Goal: Communication & Community: Answer question/provide support

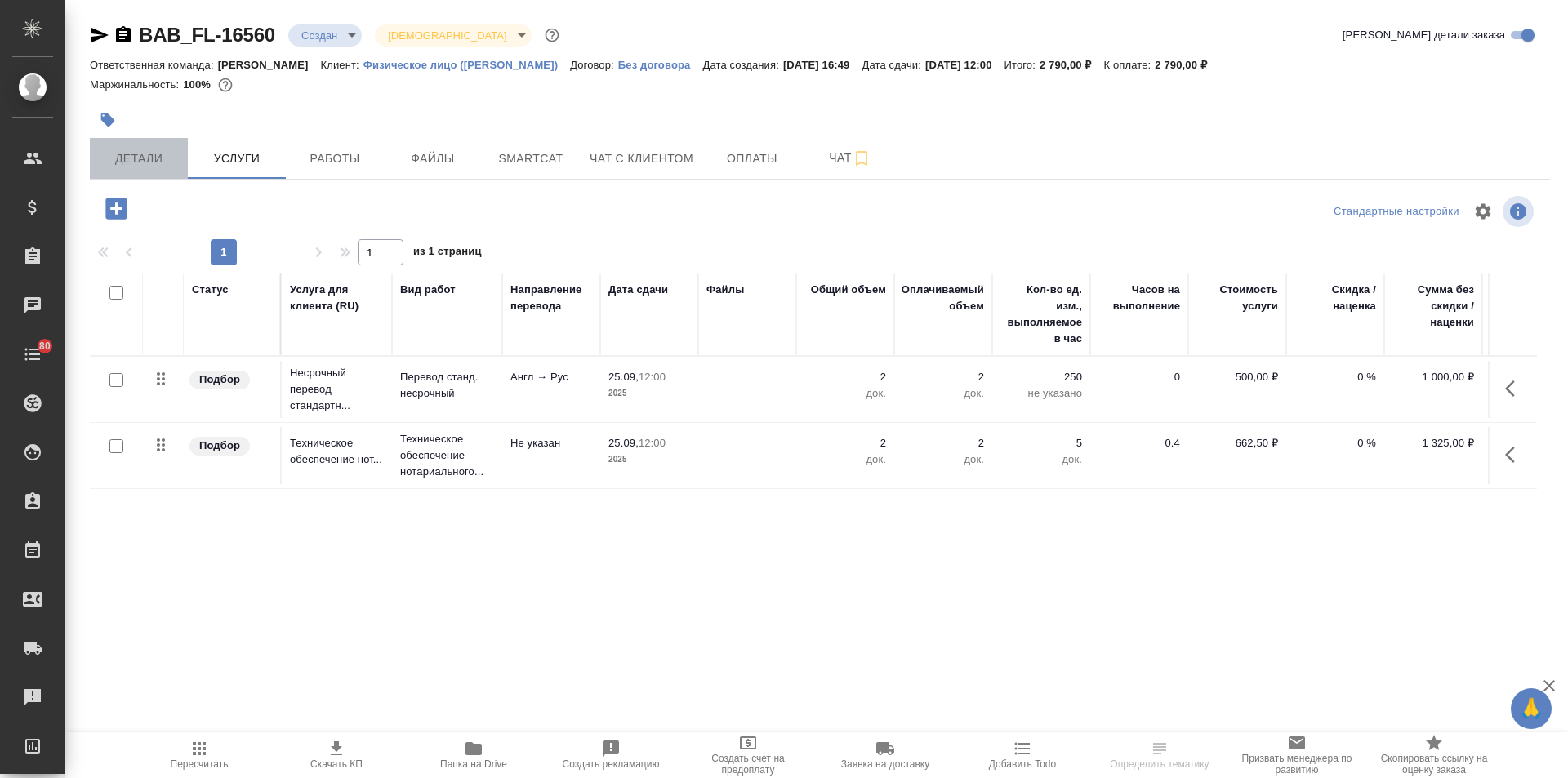
click at [162, 162] on span "Детали" at bounding box center [138, 158] width 78 height 21
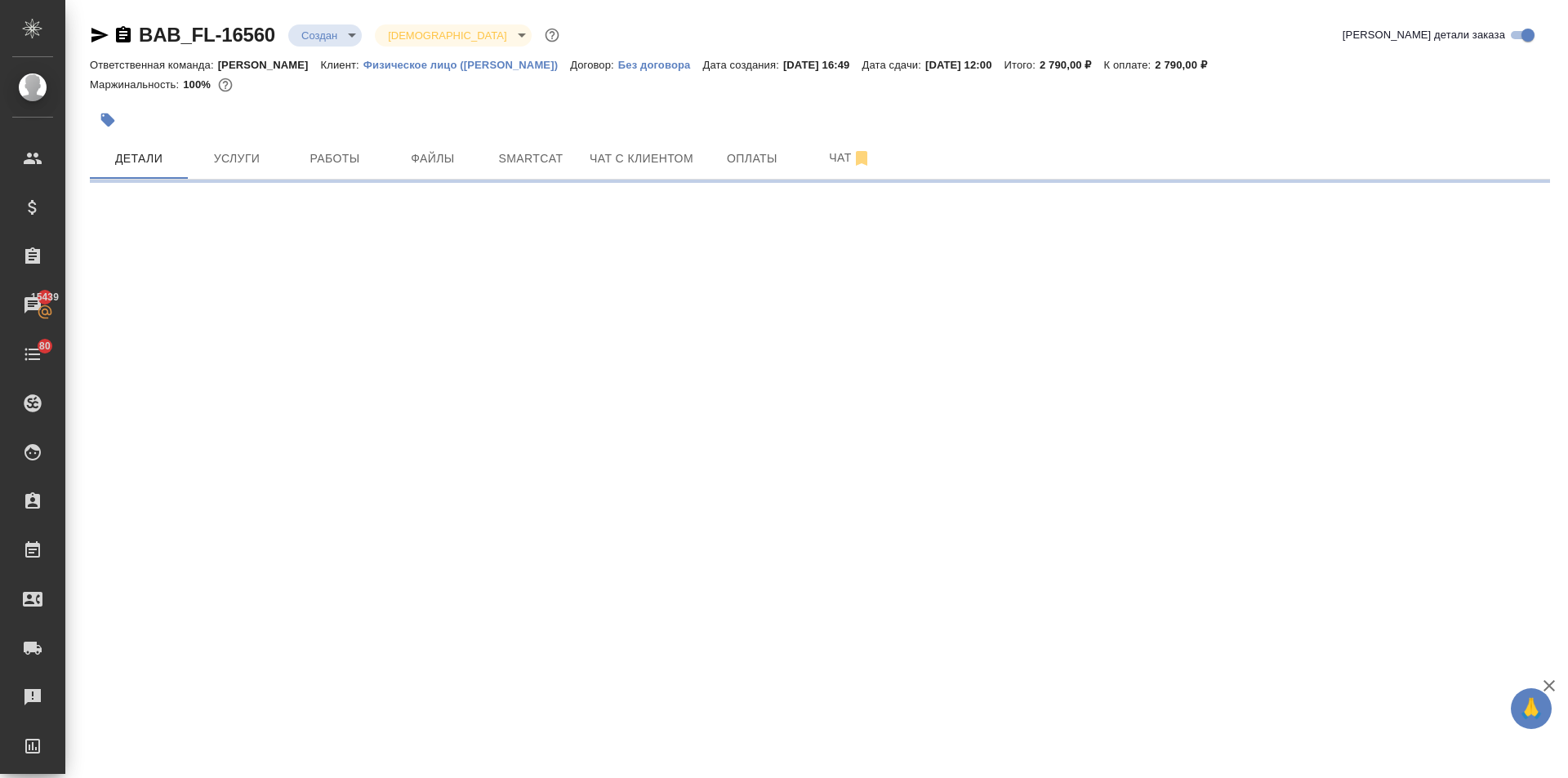
select select "RU"
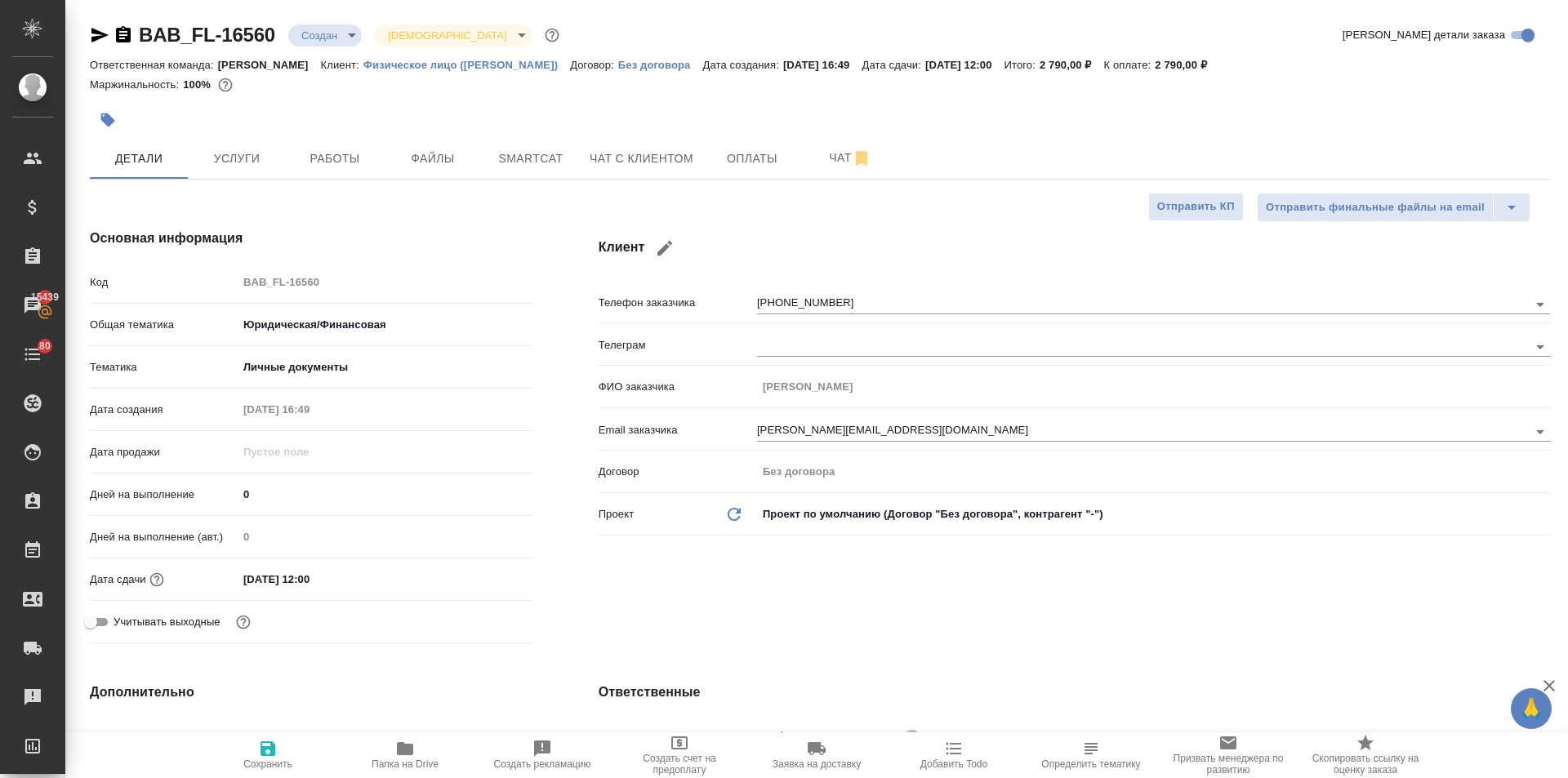
type textarea "x"
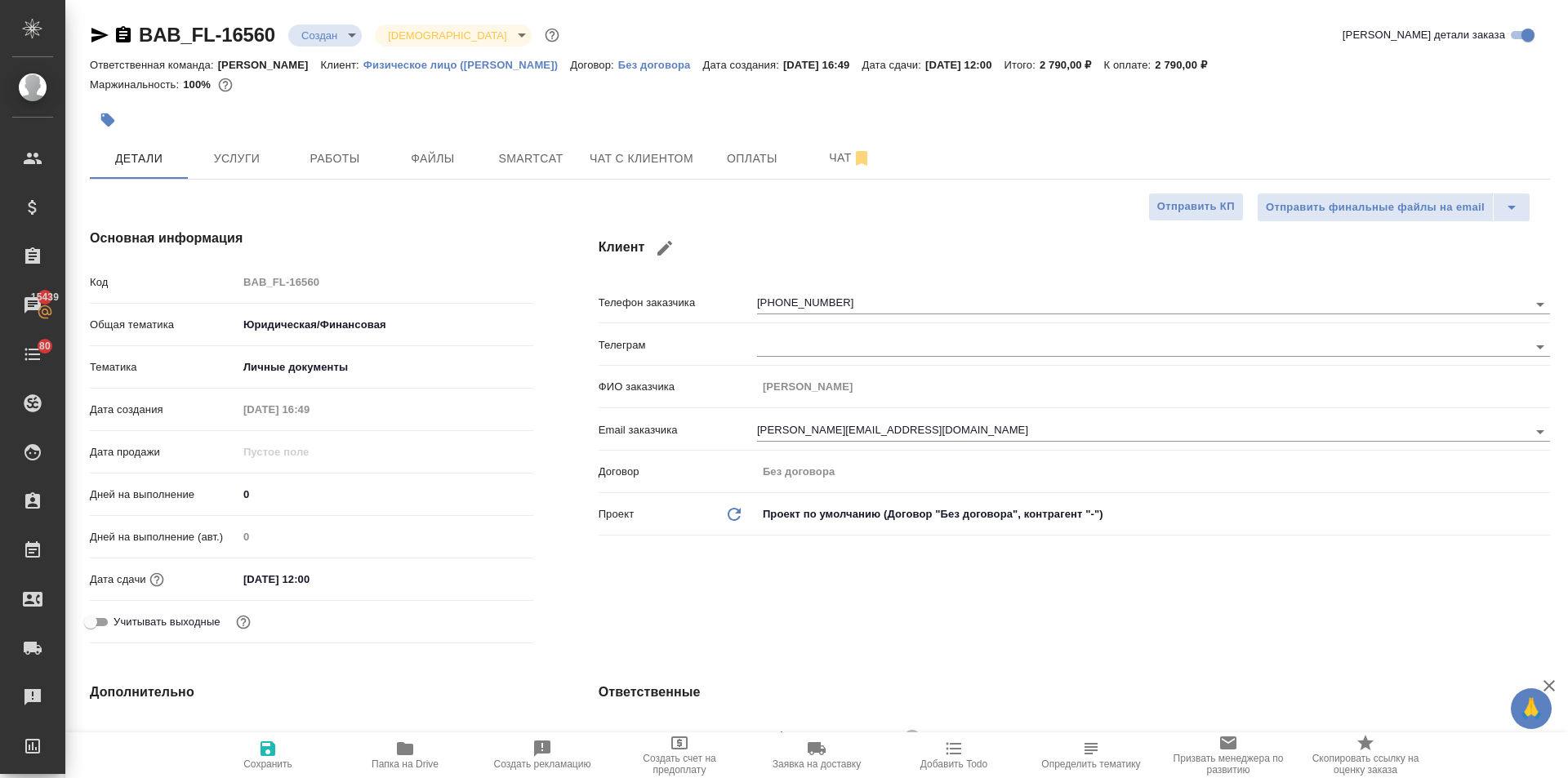
type textarea "x"
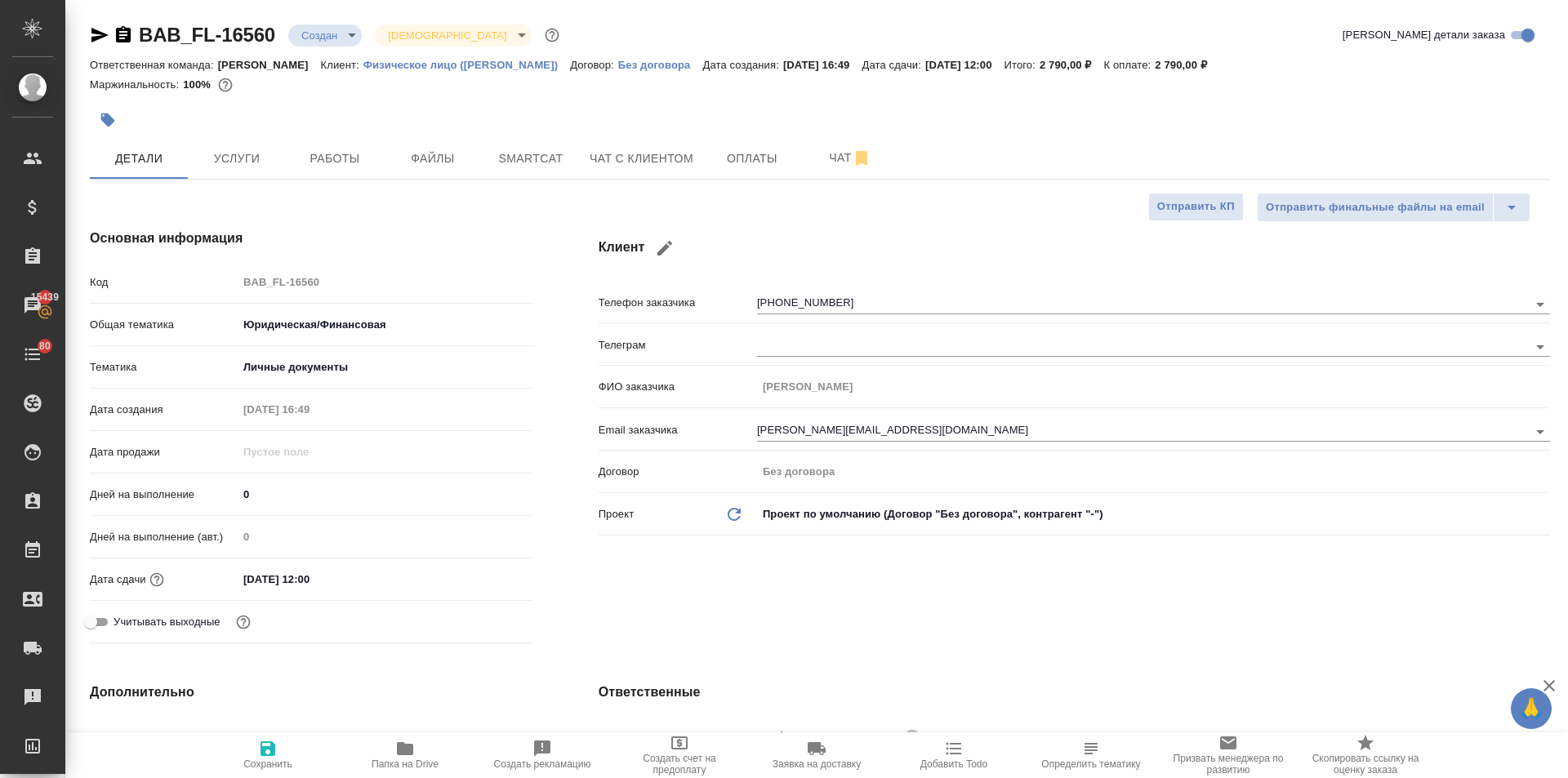
type textarea "x"
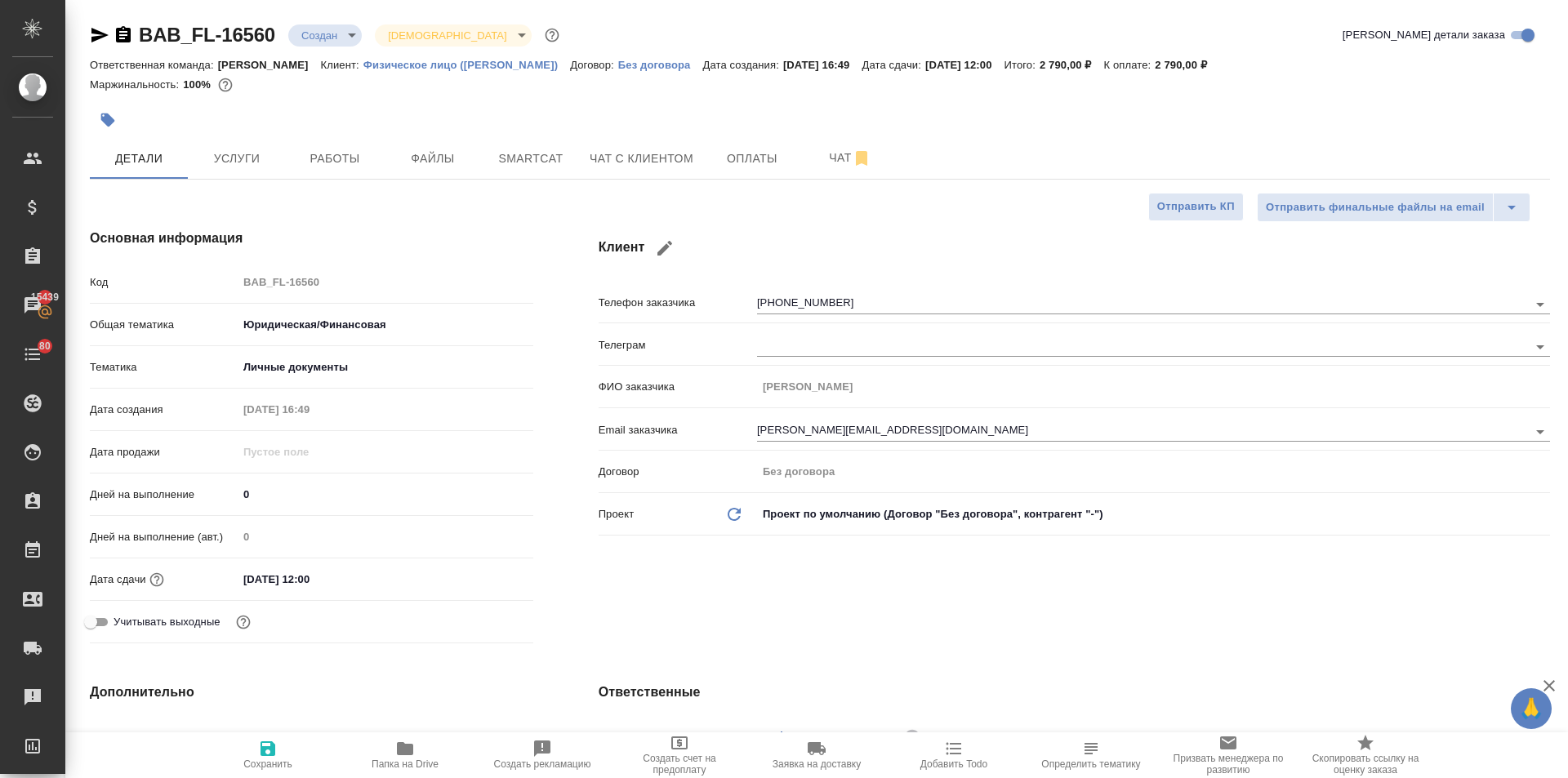
type textarea "x"
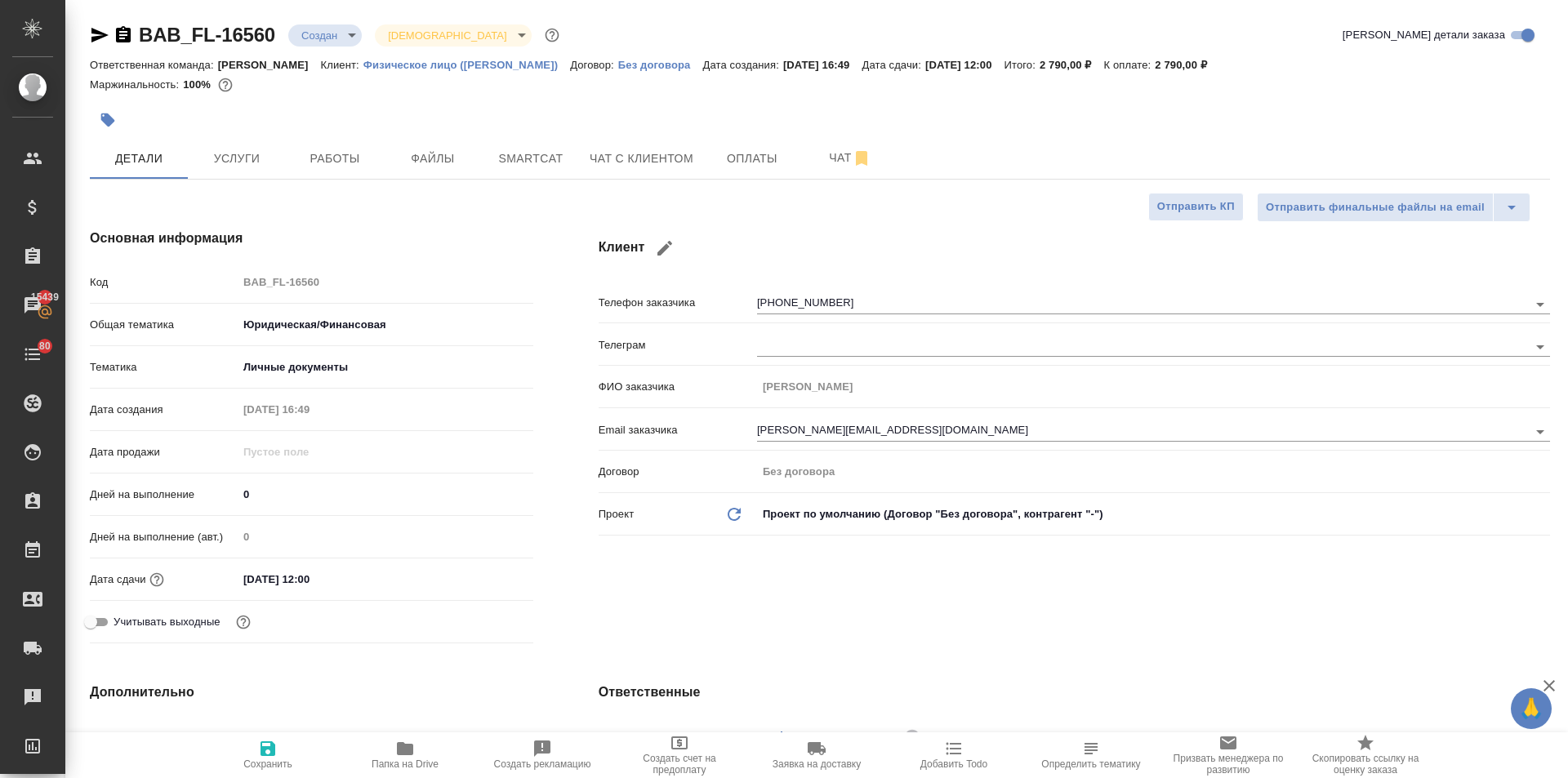
type textarea "x"
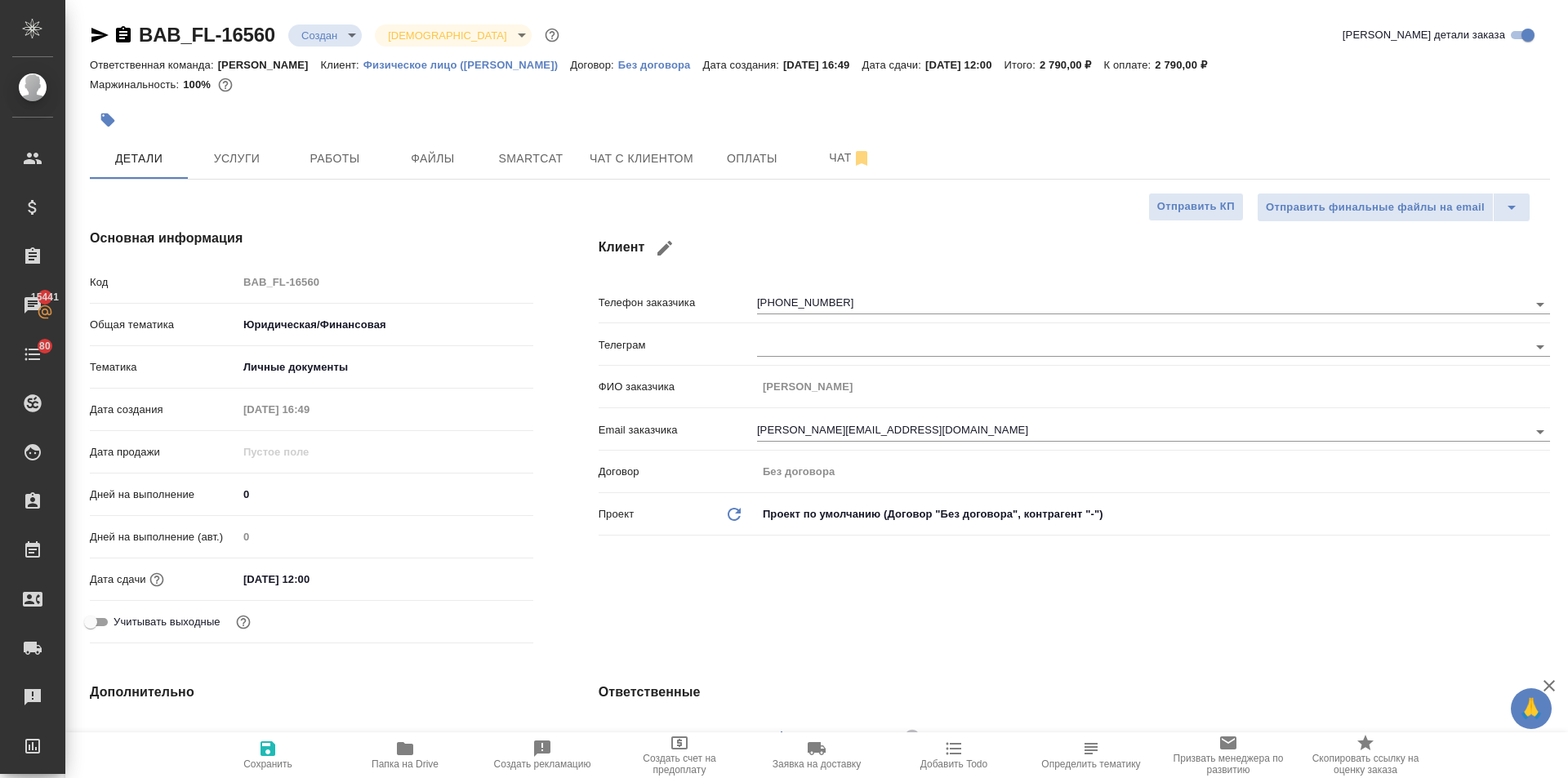
type textarea "x"
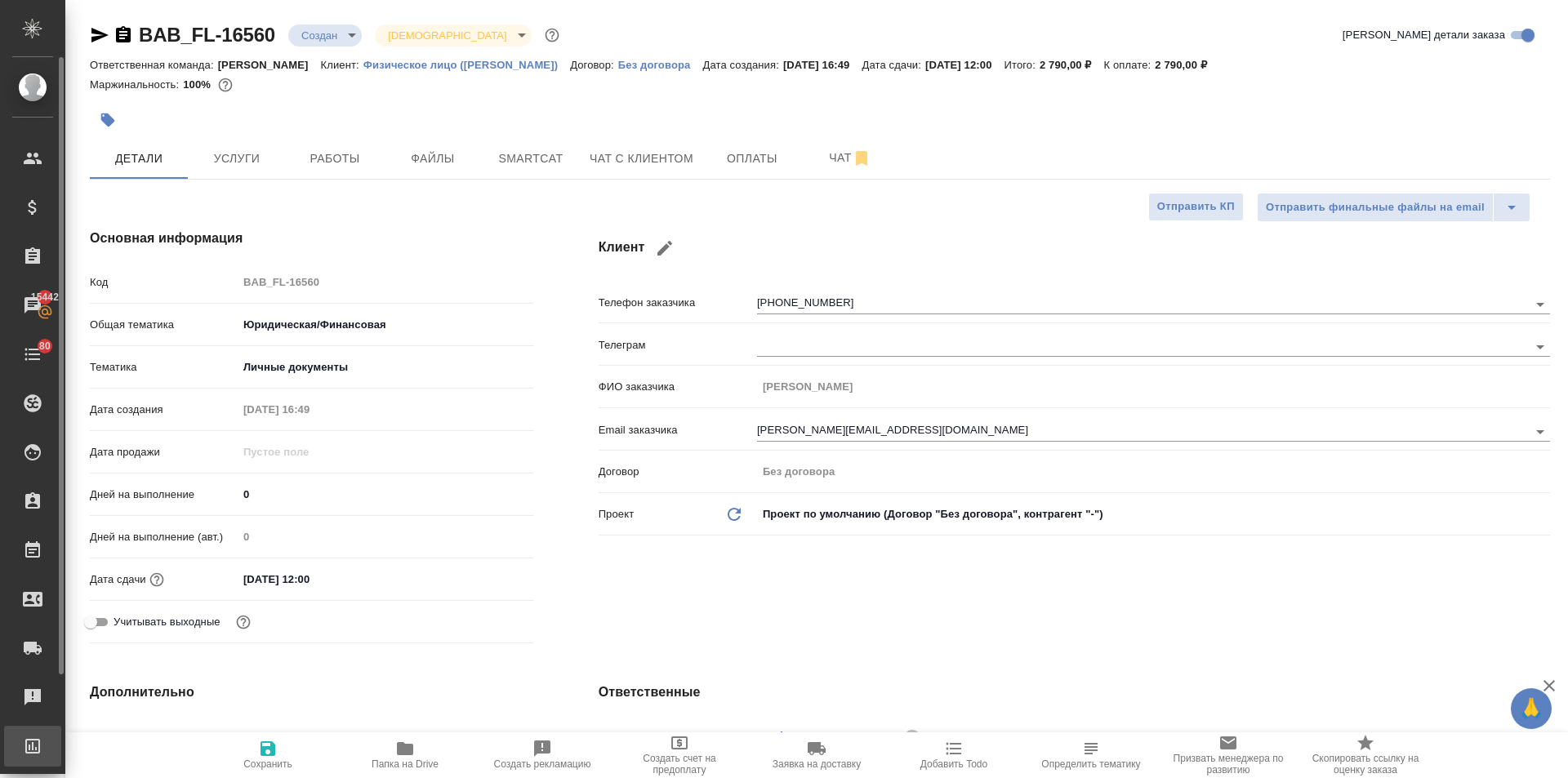
type textarea "x"
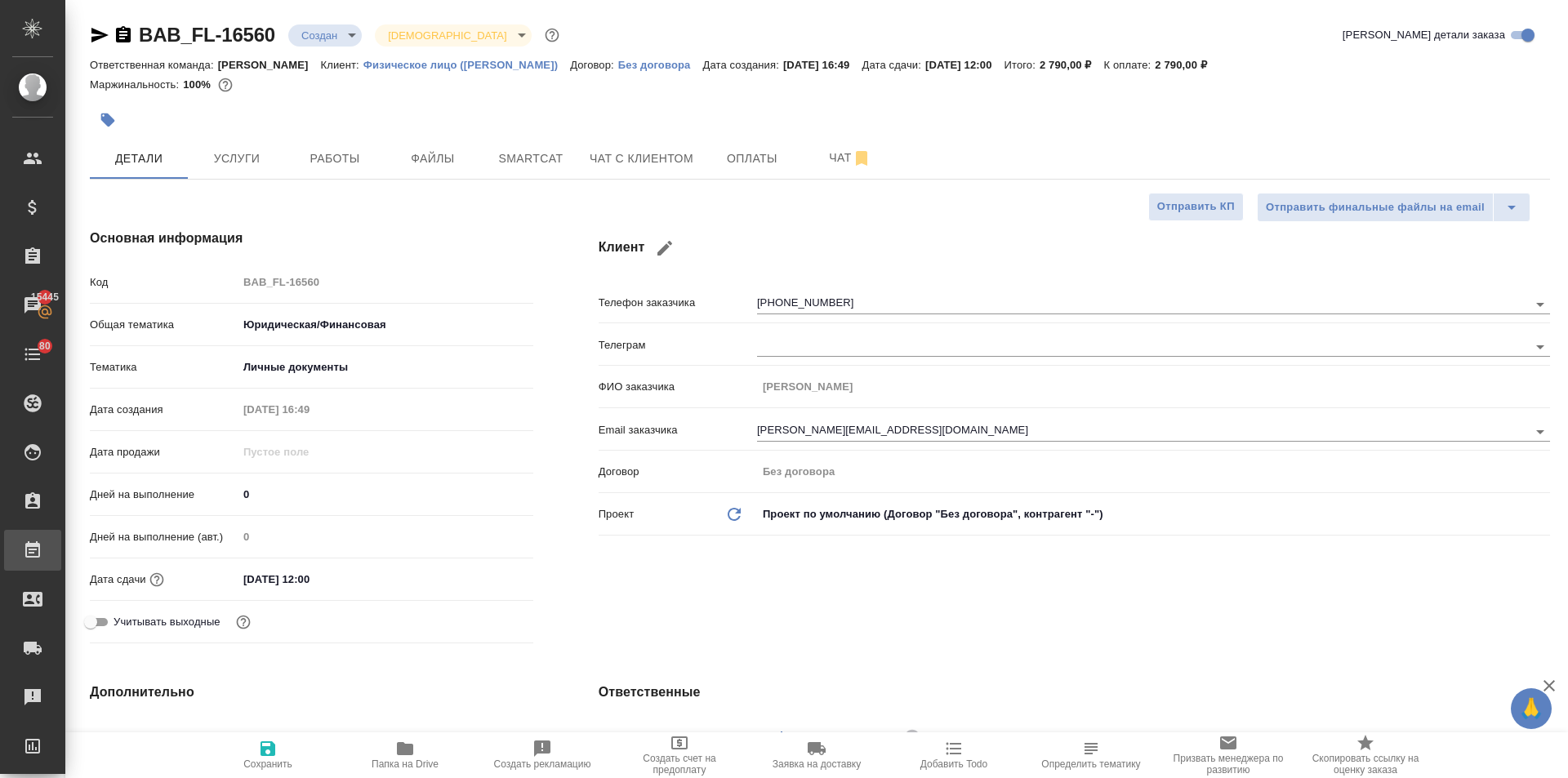
type textarea "x"
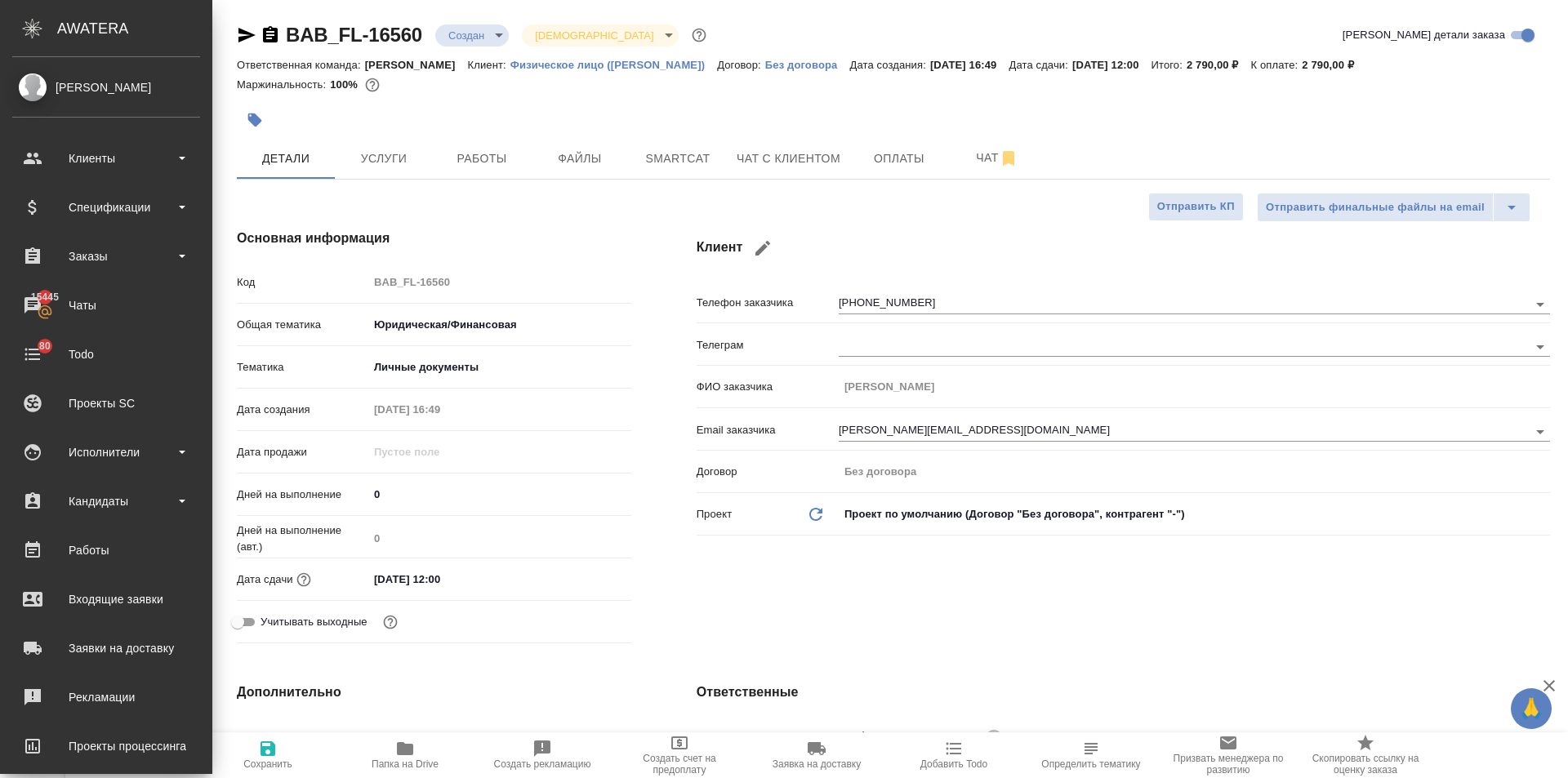
type textarea "x"
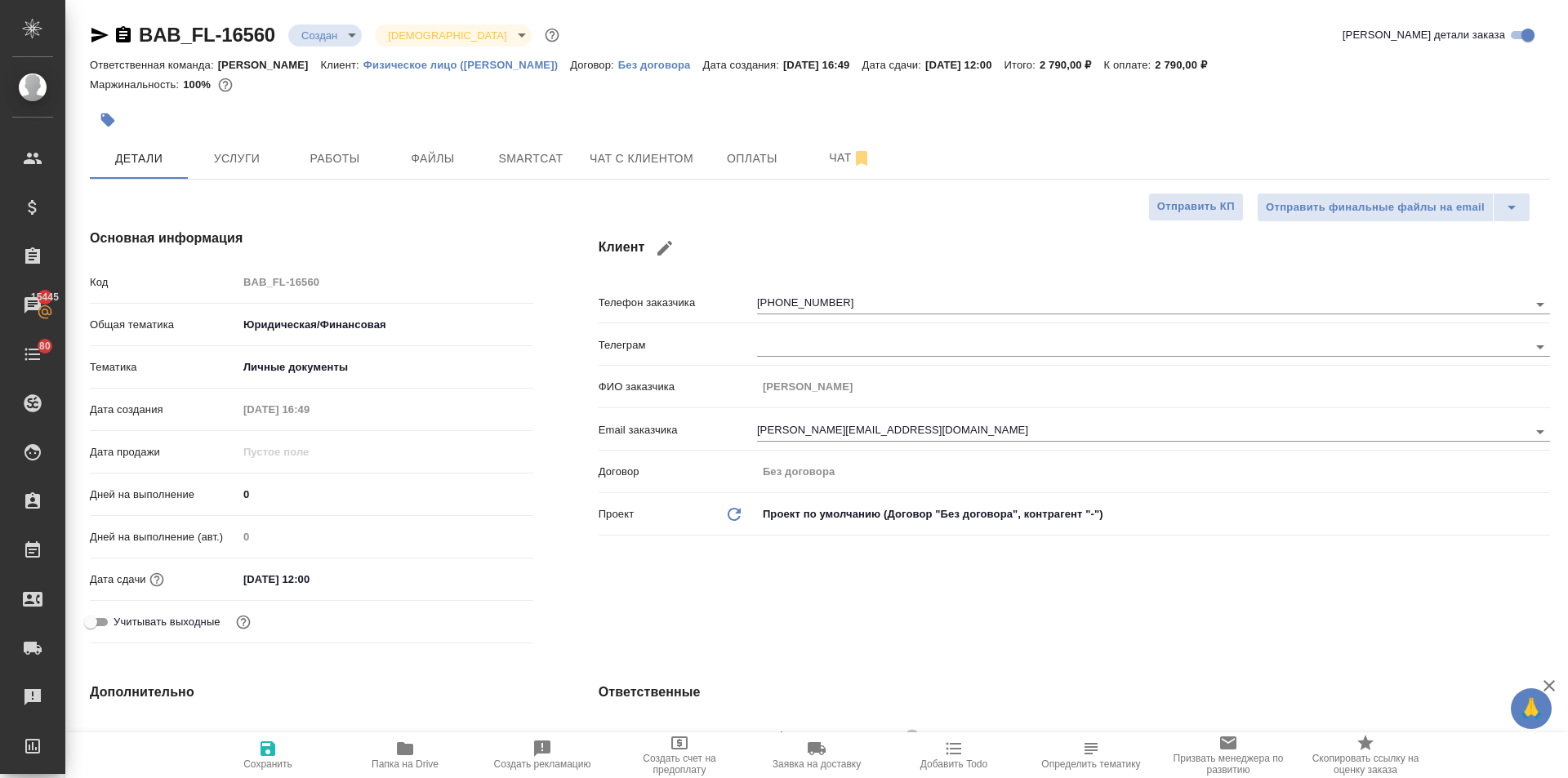
type textarea "x"
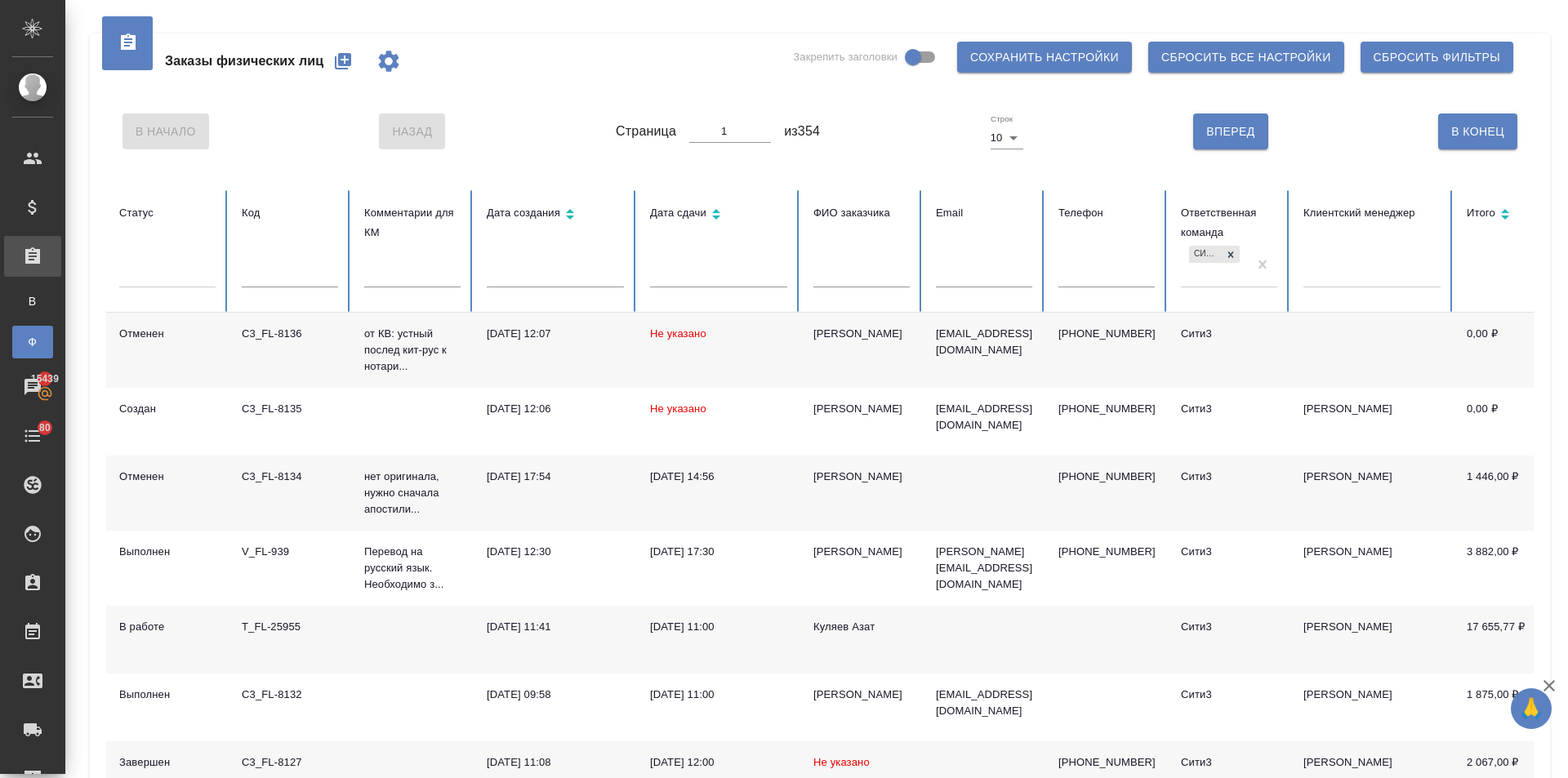
scroll to position [34, 0]
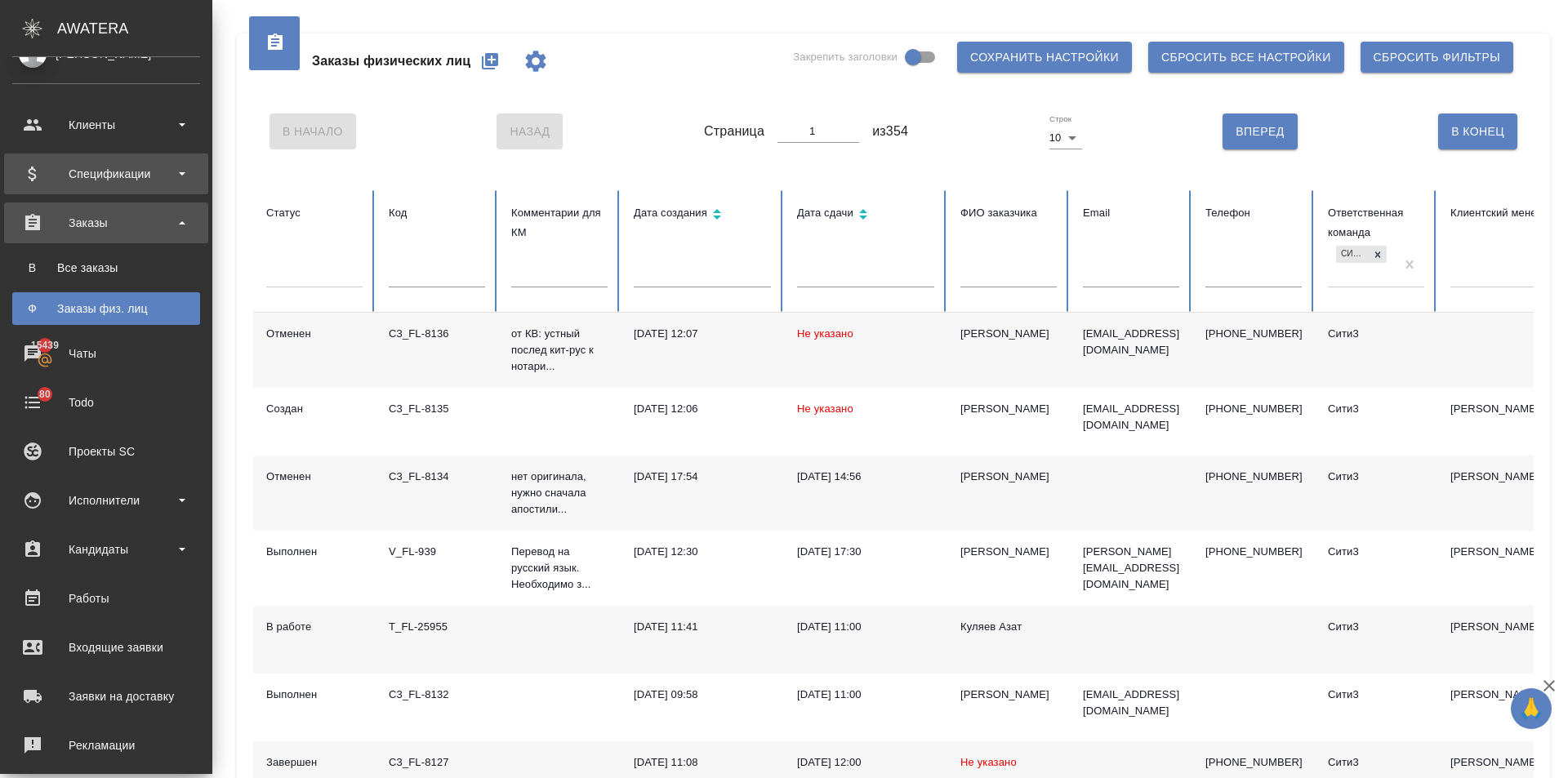
click at [70, 180] on div "Спецификации" at bounding box center [106, 174] width 188 height 25
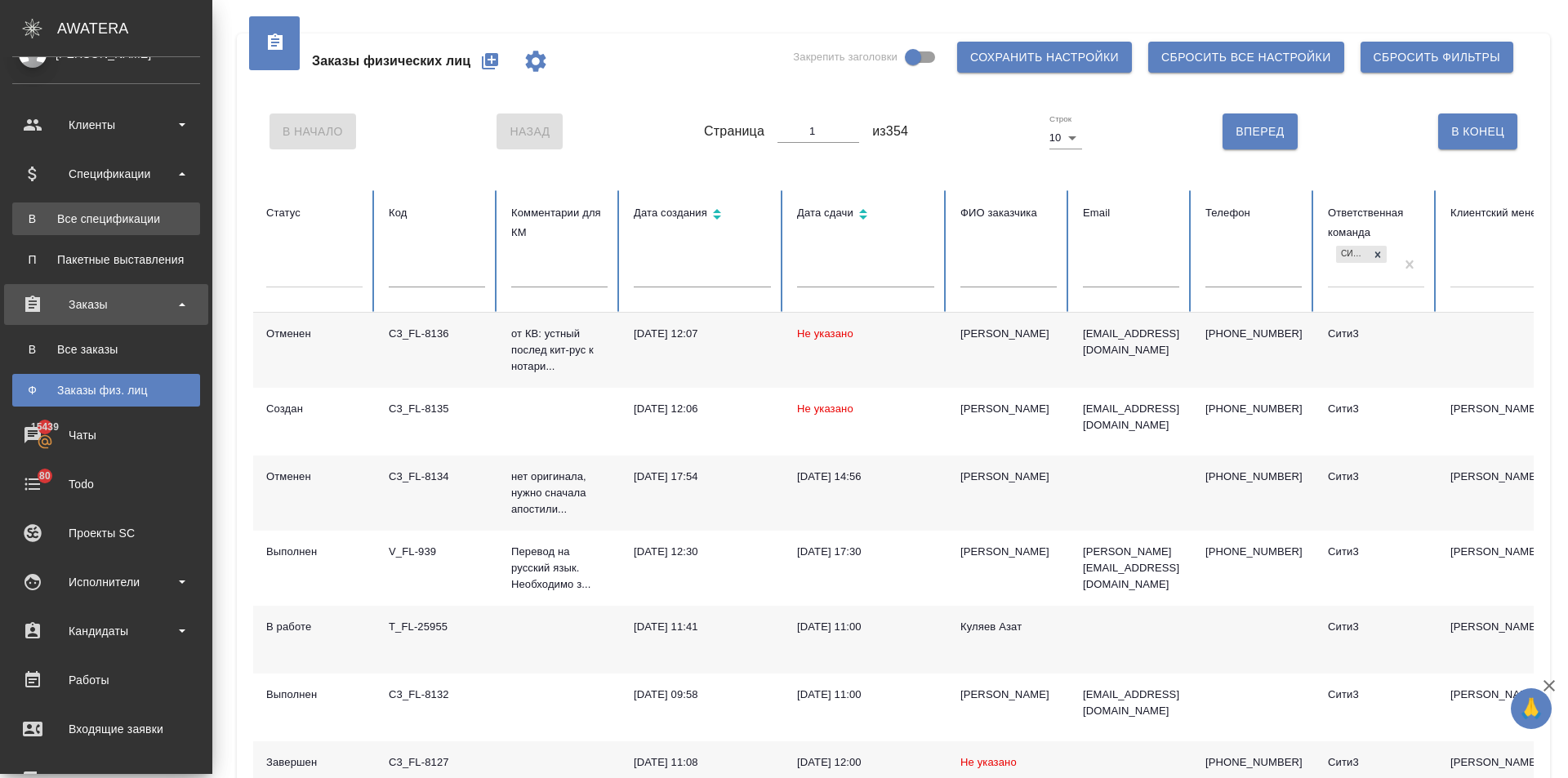
click at [68, 217] on div "Все спецификации" at bounding box center [107, 218] width 172 height 17
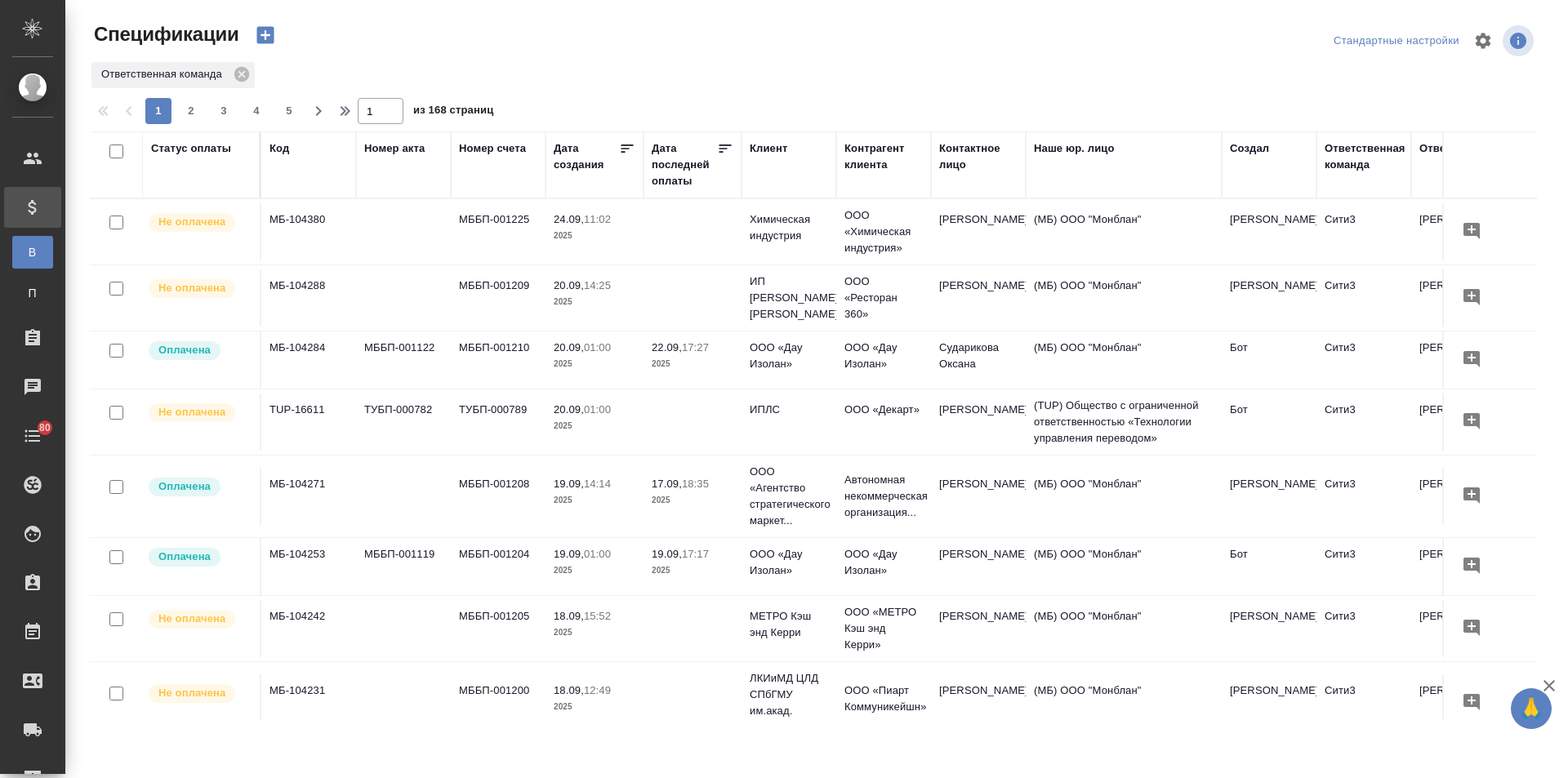
click at [760, 149] on div "Клиент" at bounding box center [769, 148] width 38 height 17
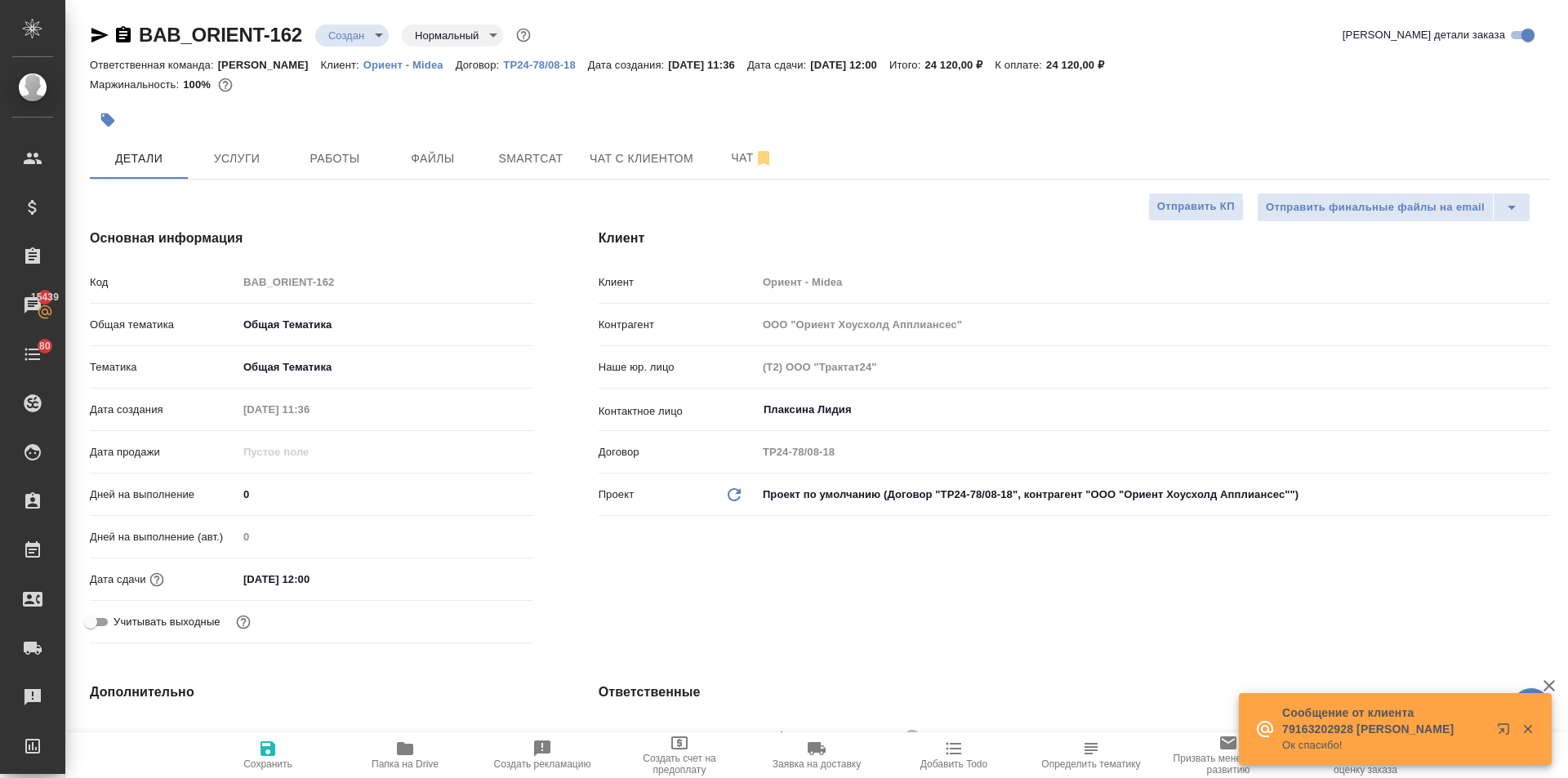
select select "RU"
click at [637, 159] on span "Чат с клиентом" at bounding box center [642, 158] width 104 height 21
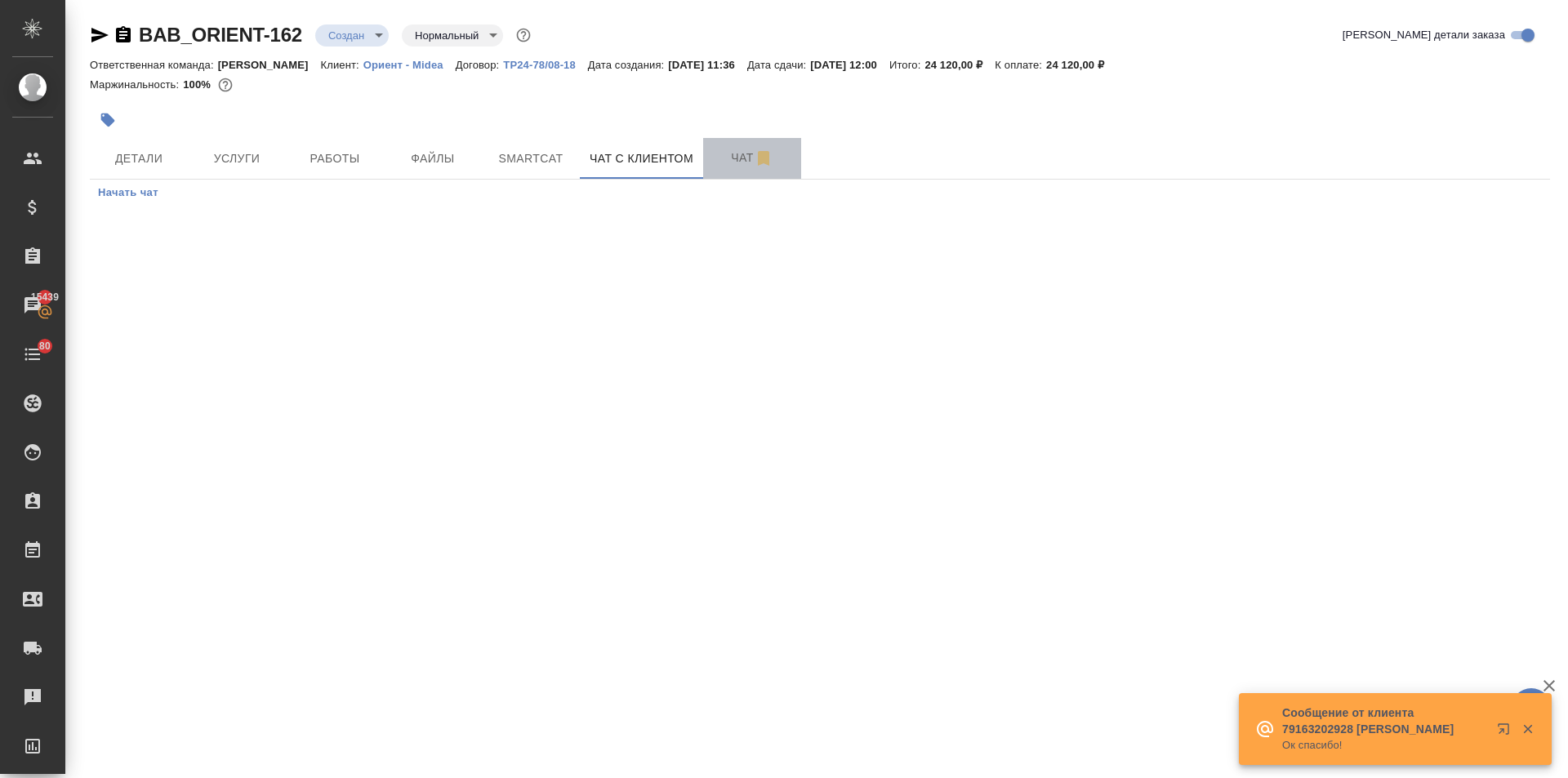
click at [724, 163] on span "Чат" at bounding box center [751, 158] width 78 height 21
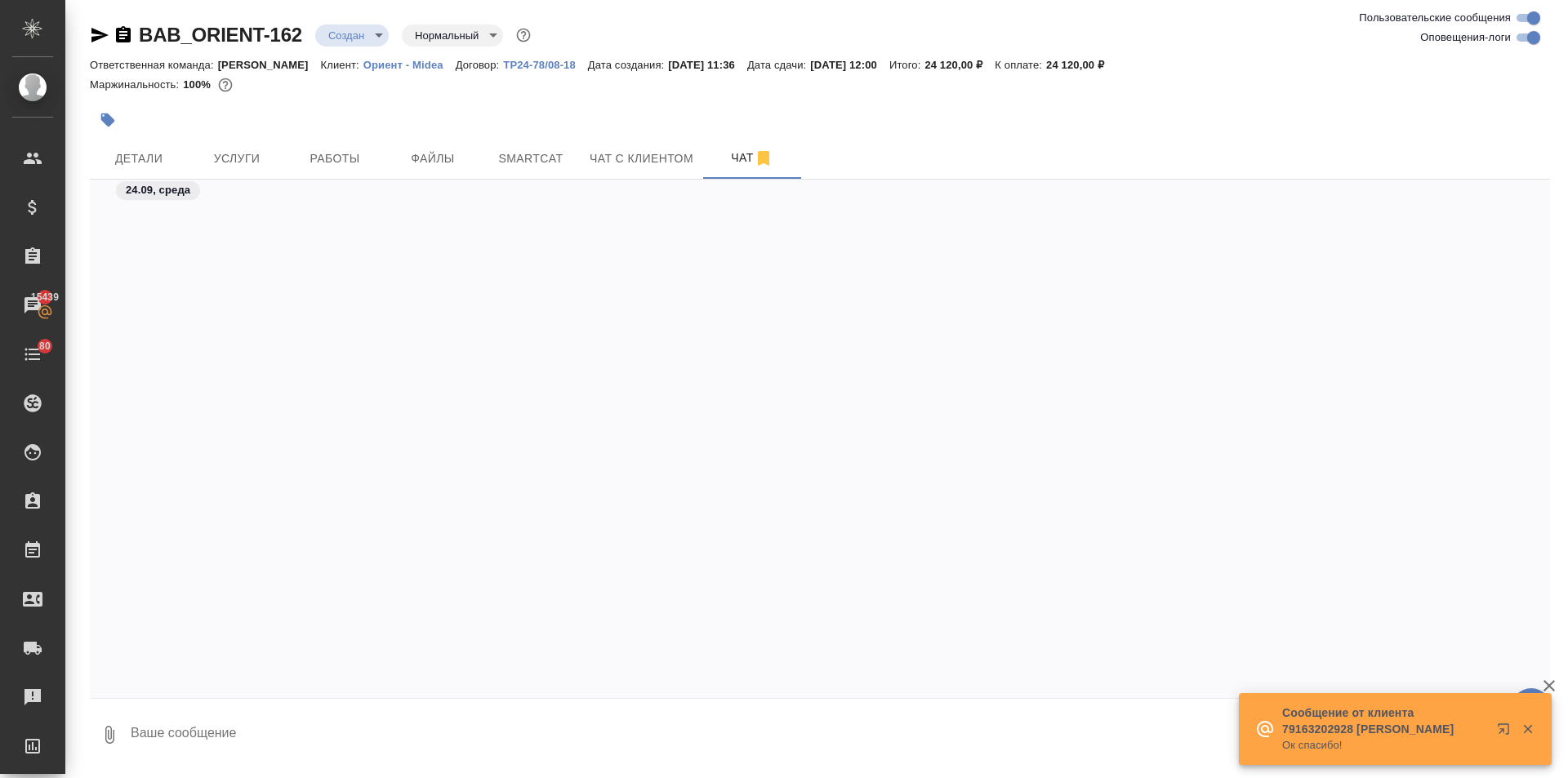
scroll to position [1858, 0]
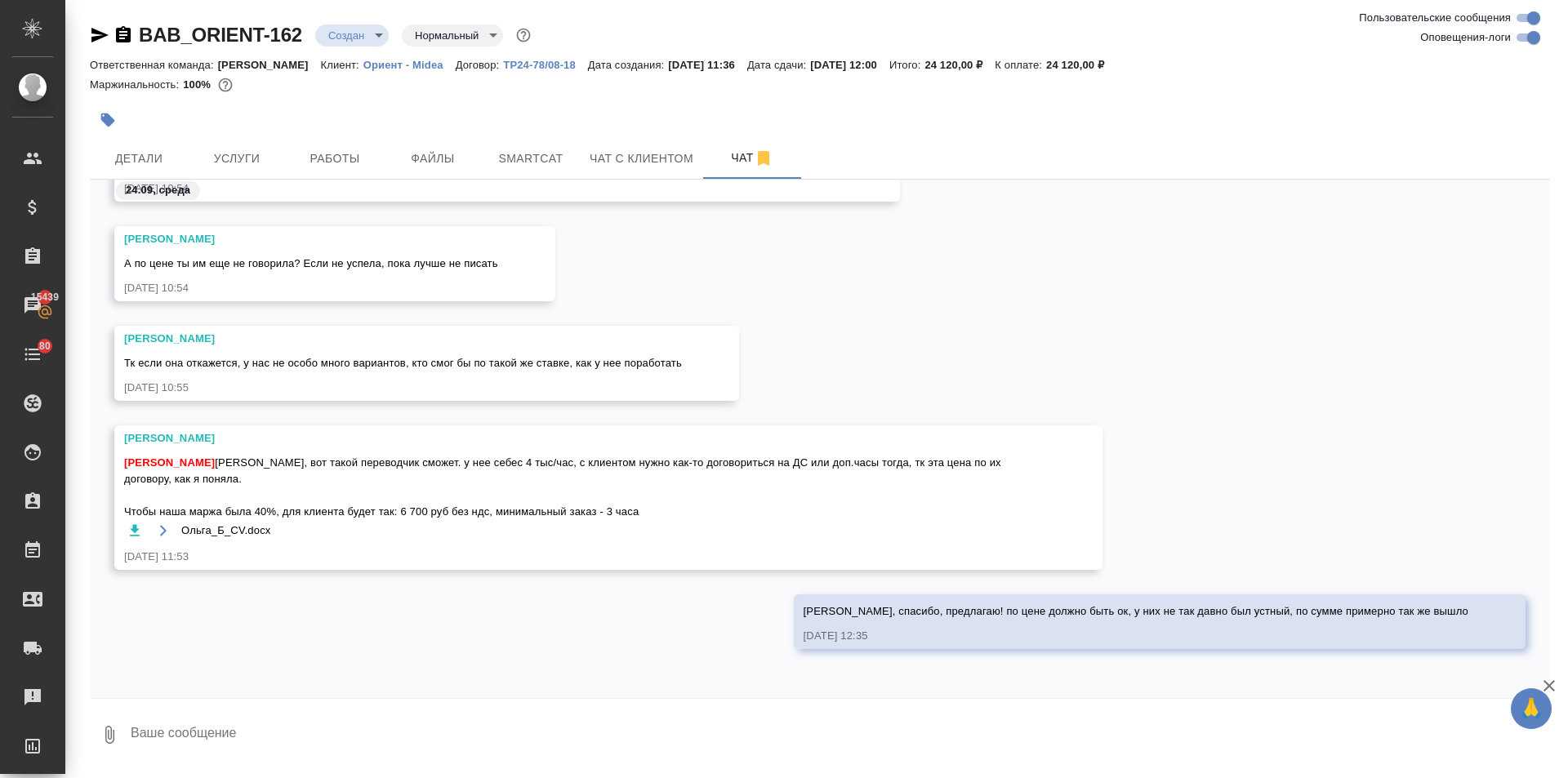
click at [210, 728] on textarea at bounding box center [840, 735] width 1422 height 55
type textarea "у"
drag, startPoint x: 291, startPoint y: 731, endPoint x: 156, endPoint y: 729, distance: 135.0
click at [156, 729] on textarea "тут пока нет согласования, видимо отвема" at bounding box center [827, 735] width 1394 height 55
drag, startPoint x: 463, startPoint y: 735, endPoint x: 430, endPoint y: 733, distance: 33.1
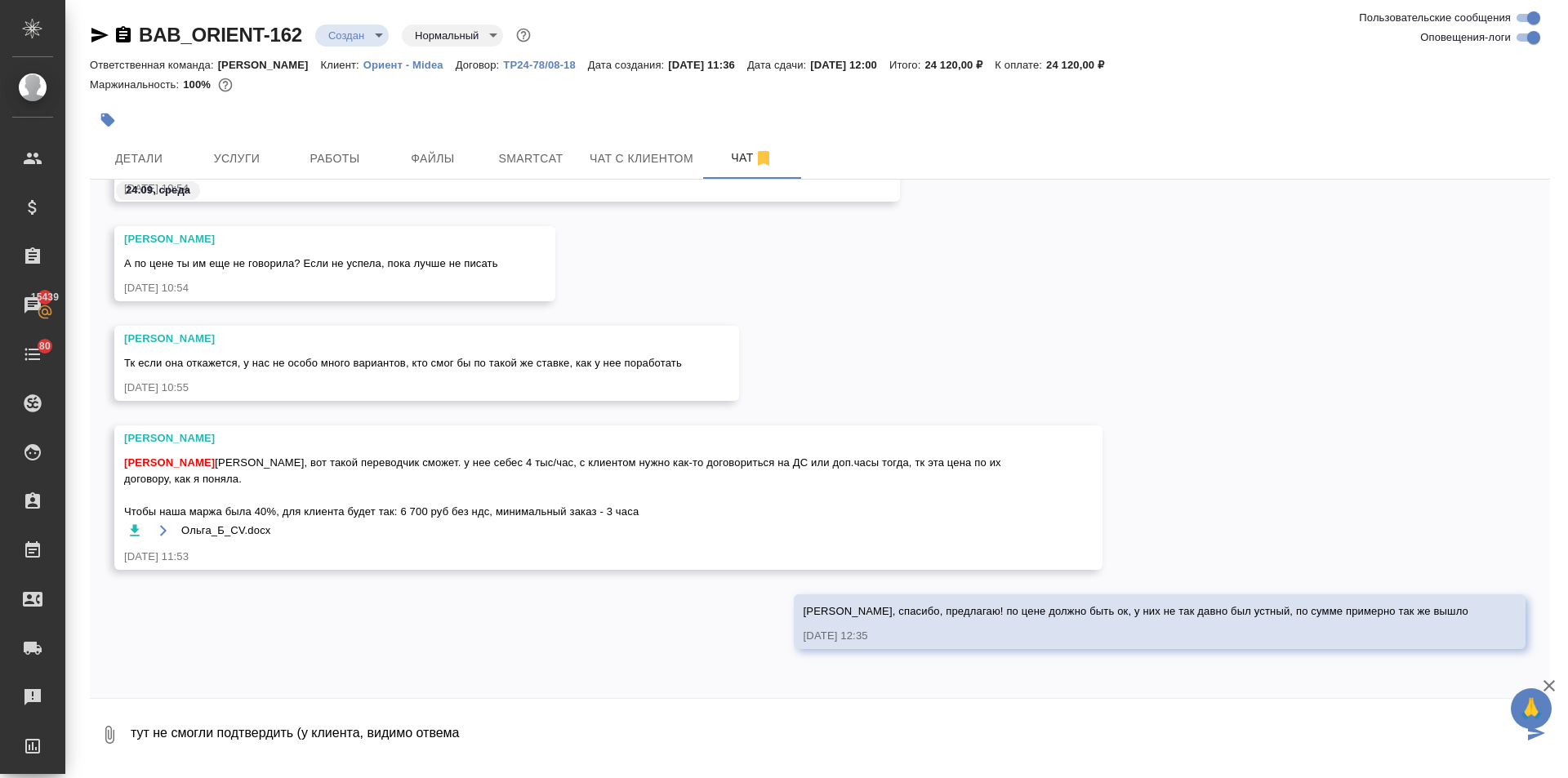
click at [430, 733] on textarea "тут не смогли подтвердить (у клиента, видимо отвема" at bounding box center [827, 735] width 1394 height 55
type textarea "тут не смогли подтвердить (у клиента, видимо отменя"
drag, startPoint x: 477, startPoint y: 723, endPoint x: 85, endPoint y: 708, distance: 392.3
click at [85, 708] on div "BAB_ORIENT-162 Создан new Нормальный normal Ответственная команда: Бабушкинская…" at bounding box center [821, 387] width 1479 height 773
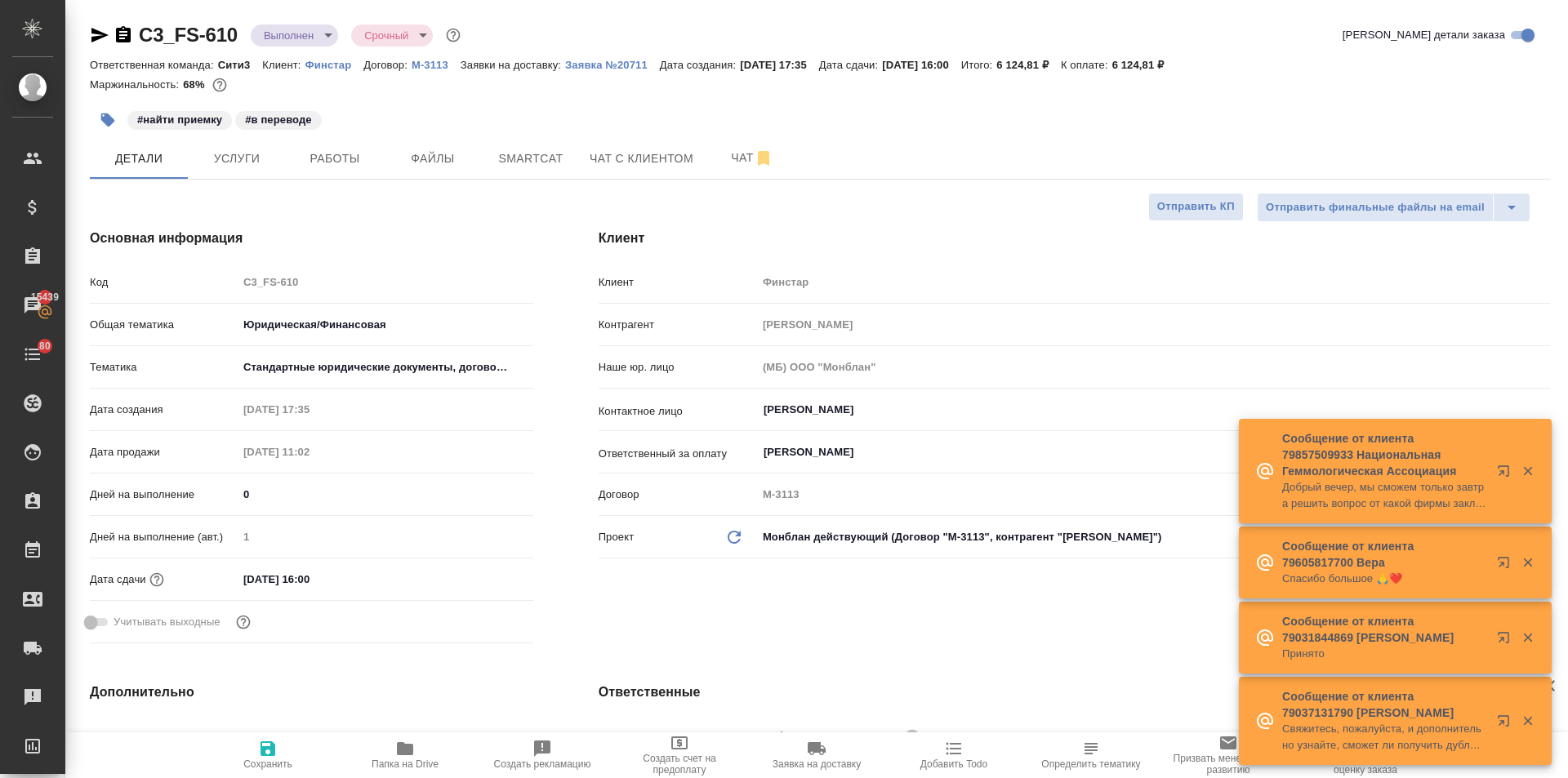
select select "RU"
click at [294, 38] on body "🙏 .cls-1 fill:#fff; AWATERA Ilina Ekaterina Клиенты Спецификации Заказы 15439 Ч…" at bounding box center [784, 389] width 1568 height 778
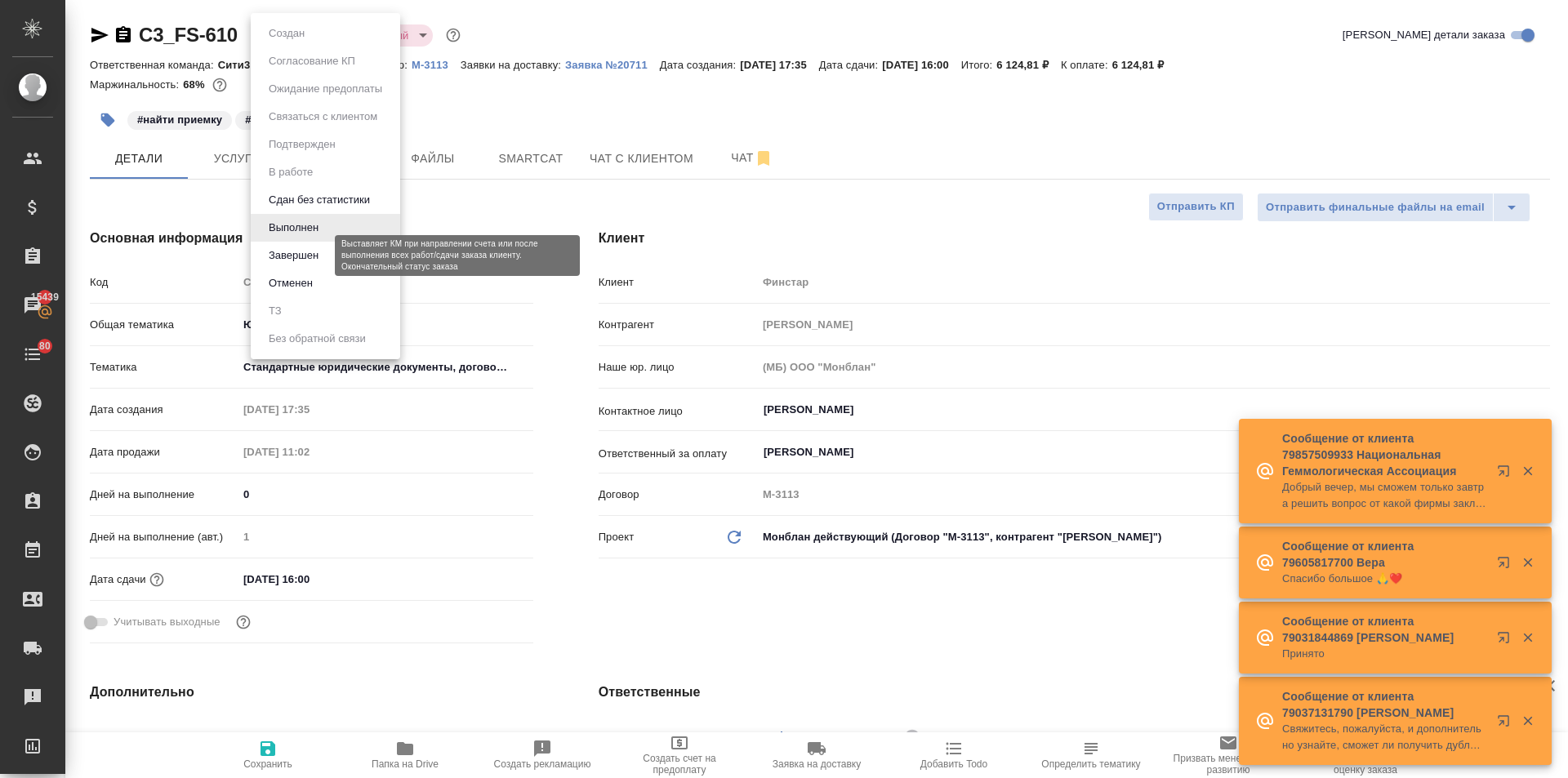
click at [300, 254] on button "Завершен" at bounding box center [294, 256] width 59 height 18
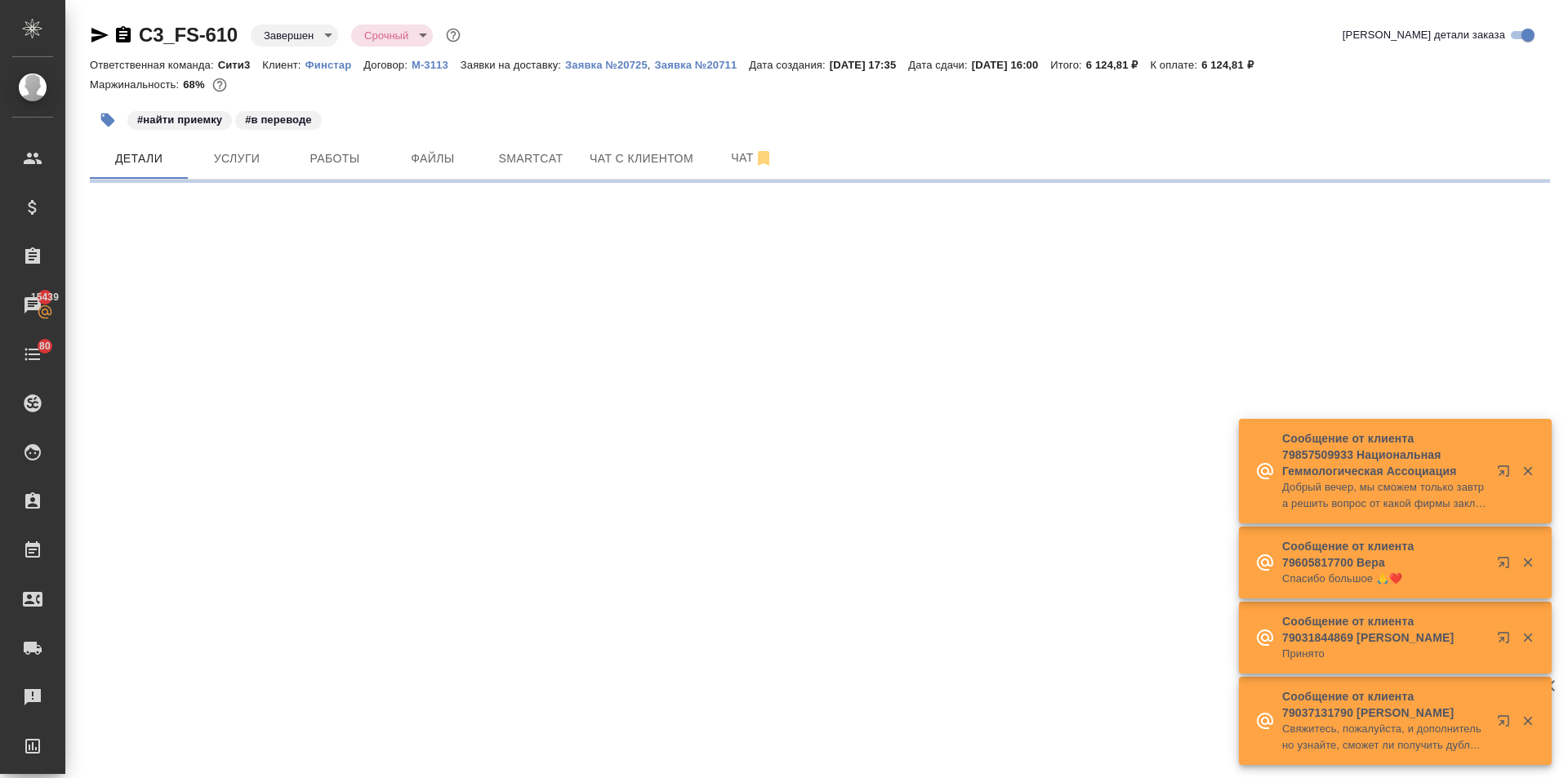
select select "RU"
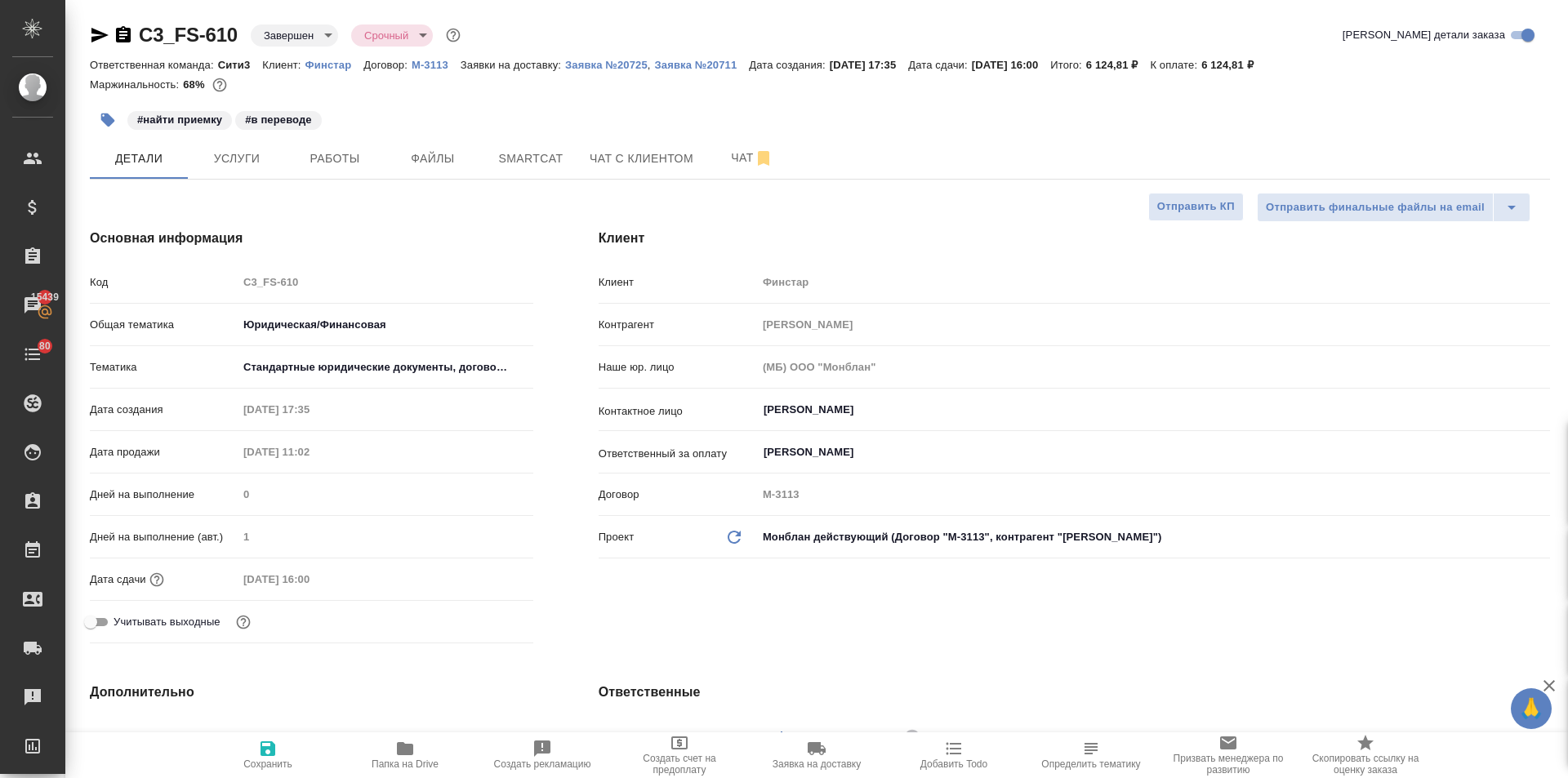
type textarea "x"
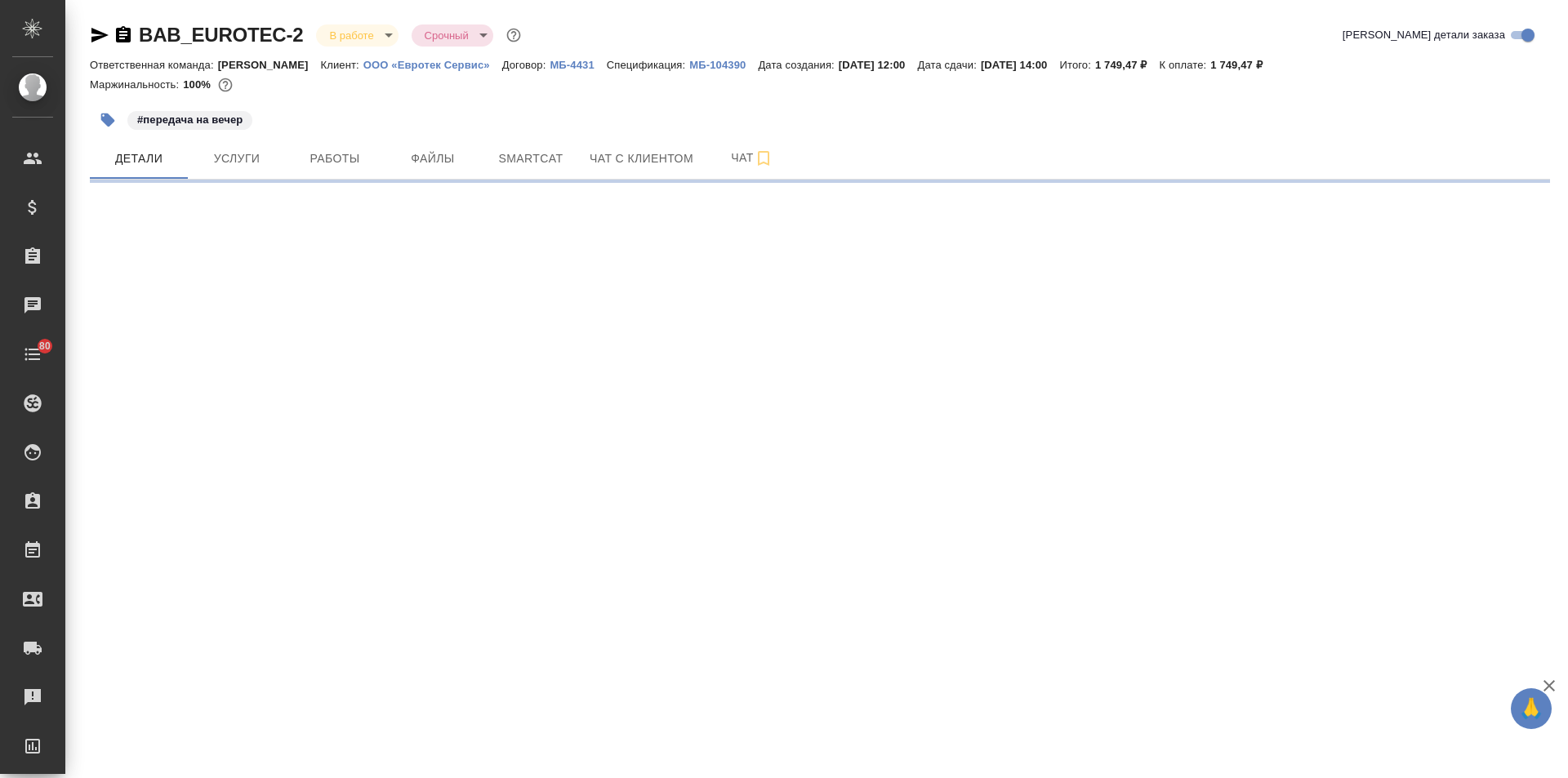
select select "RU"
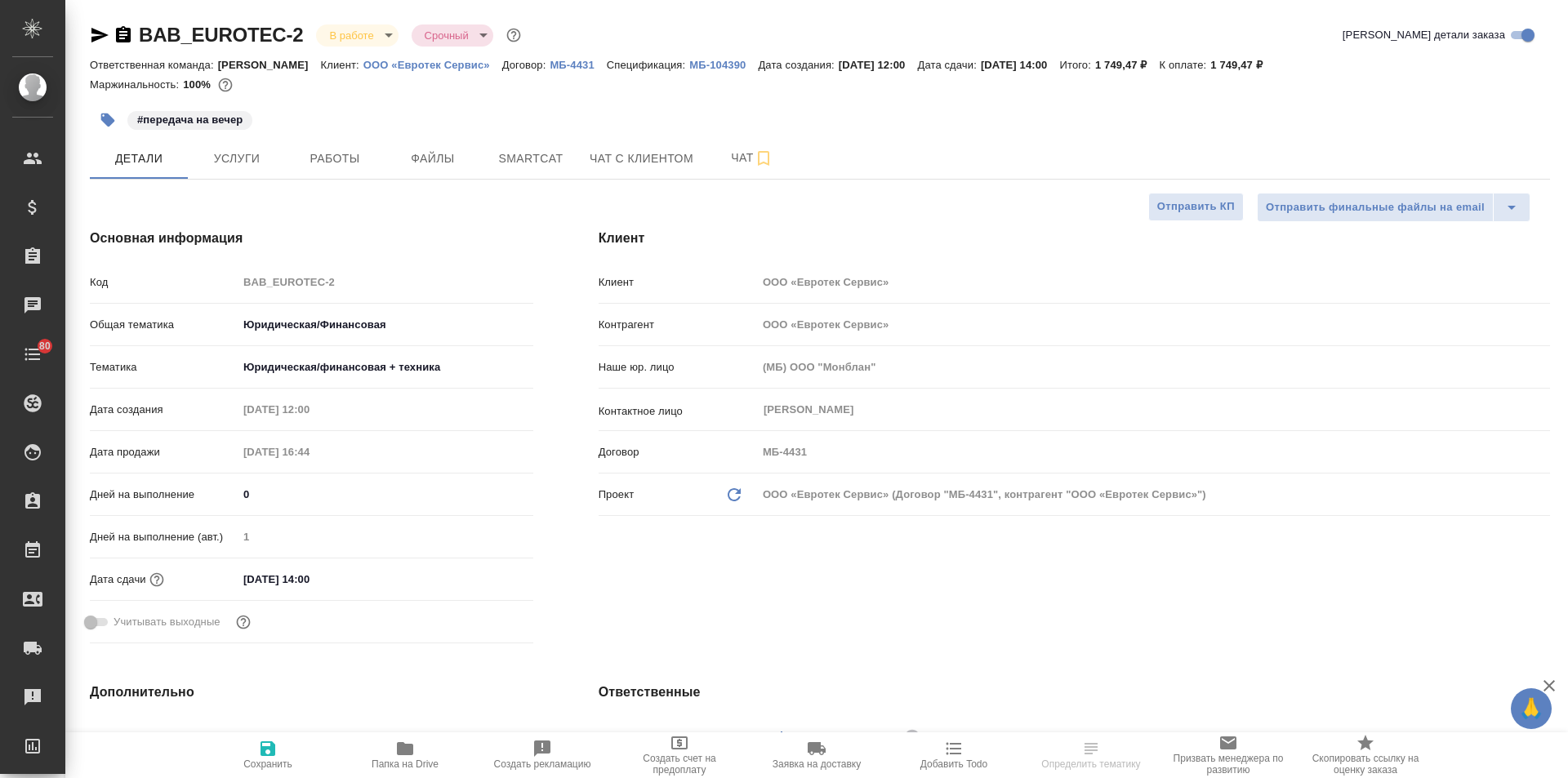
type textarea "x"
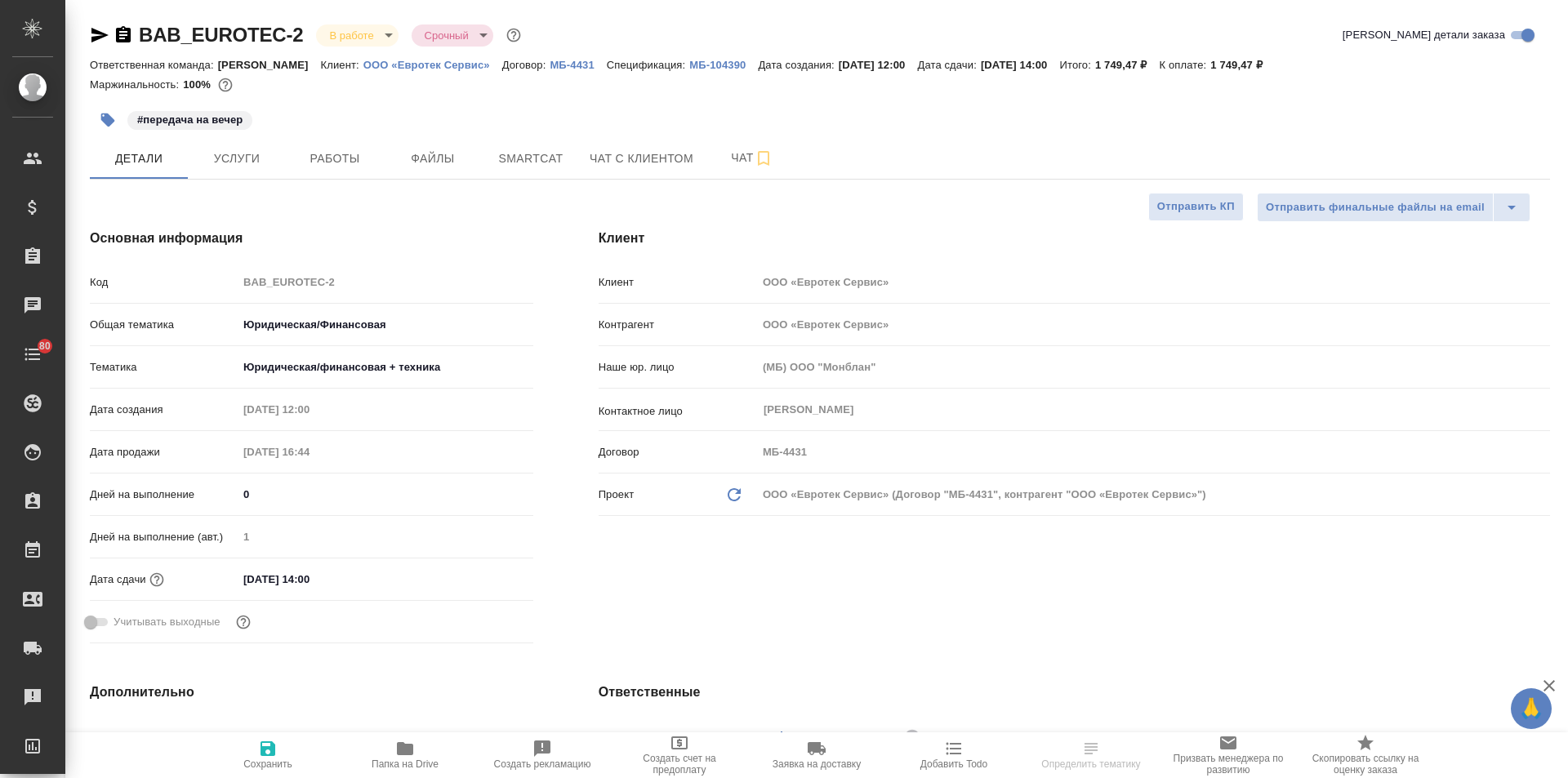
type textarea "x"
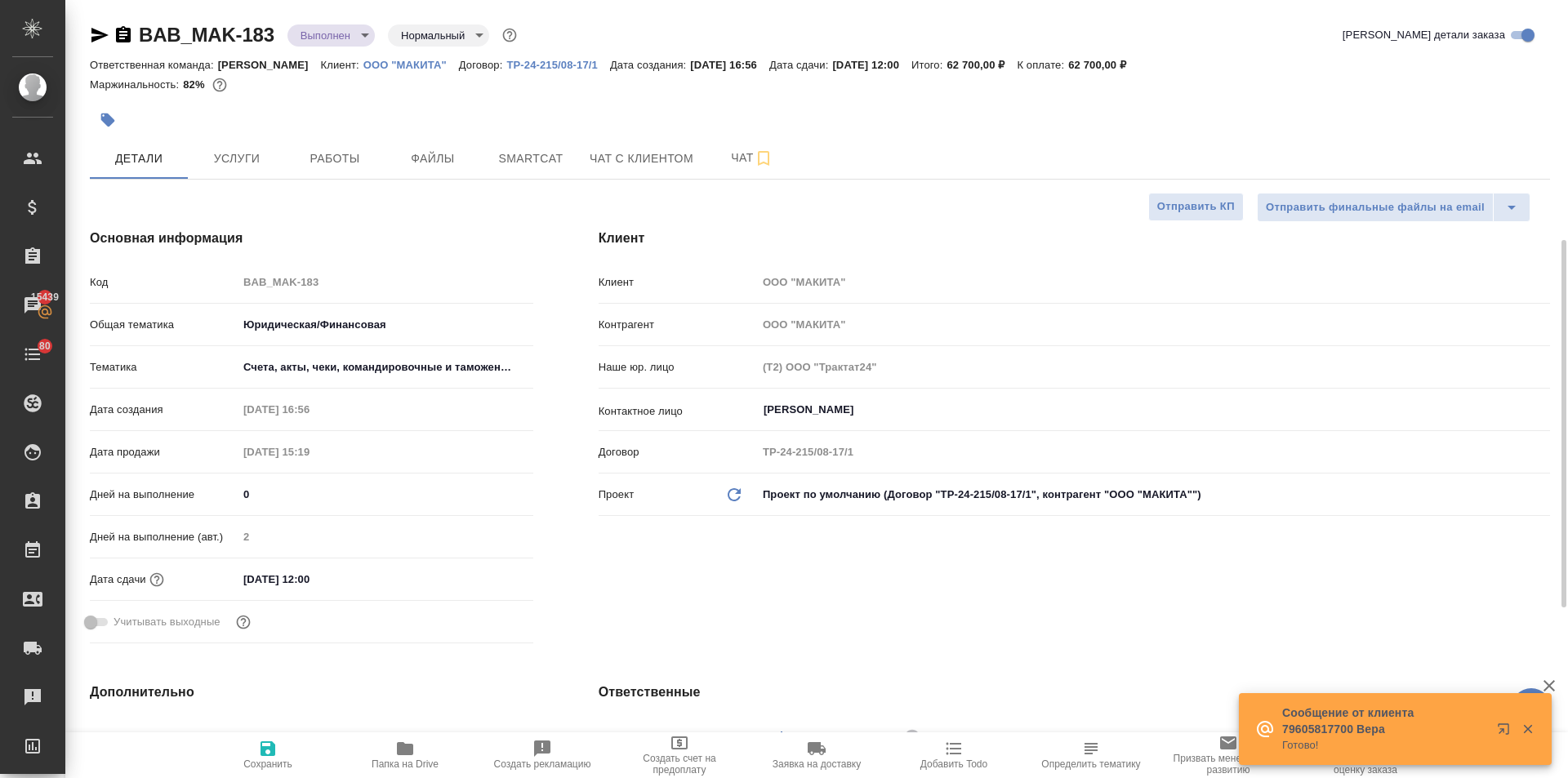
select select "RU"
